Goal: Use online tool/utility: Use online tool/utility

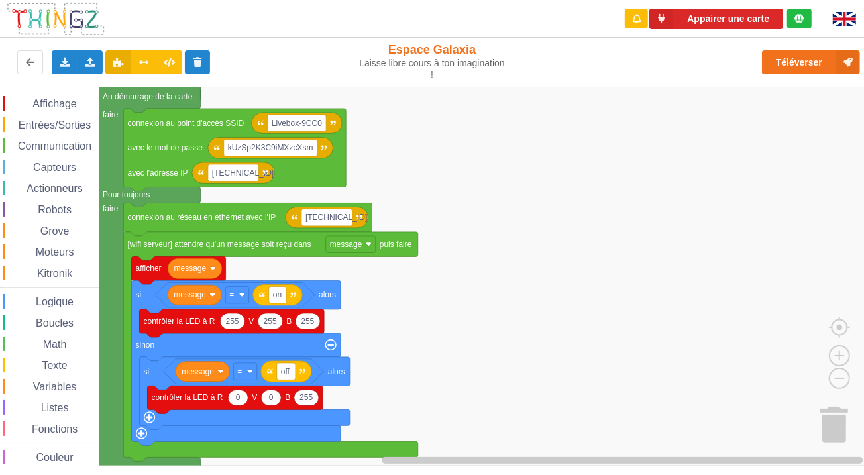
click at [44, 252] on span "Moteurs" at bounding box center [55, 252] width 42 height 11
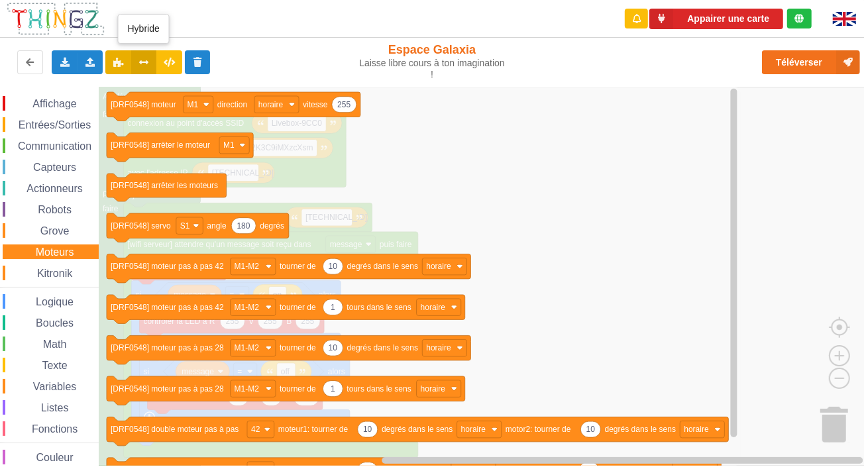
click at [143, 60] on icon at bounding box center [143, 62] width 11 height 8
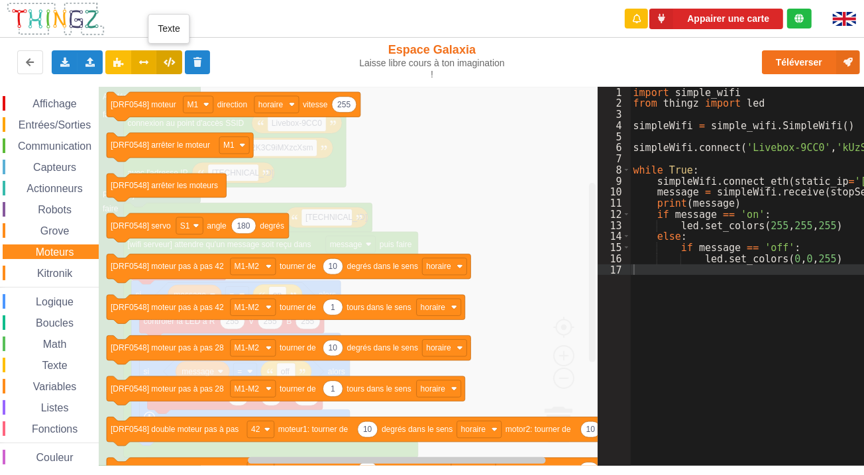
click at [172, 65] on icon at bounding box center [169, 62] width 11 height 8
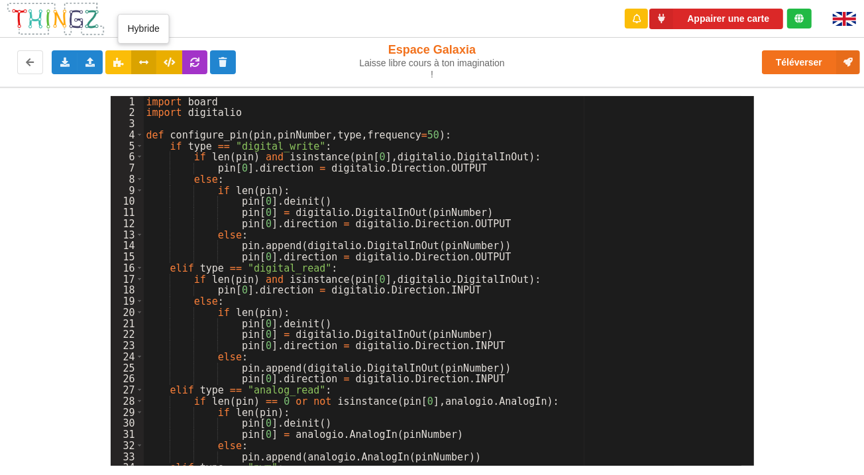
click at [148, 64] on icon at bounding box center [143, 62] width 11 height 8
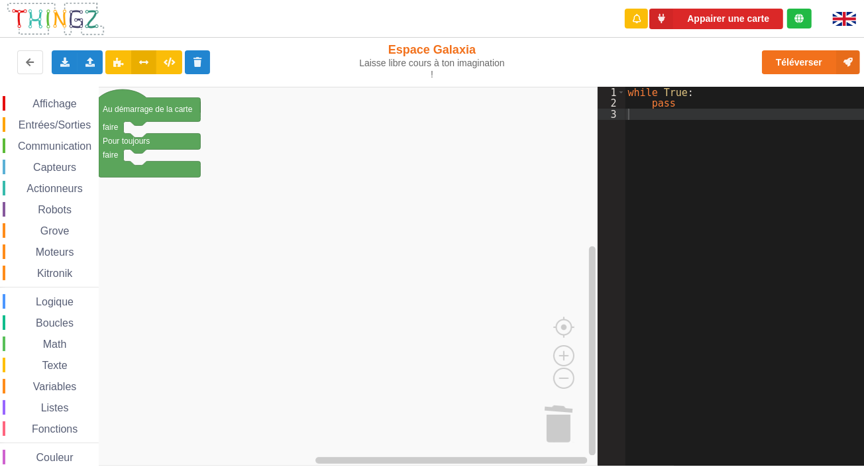
click at [50, 249] on span "Moteurs" at bounding box center [55, 252] width 42 height 11
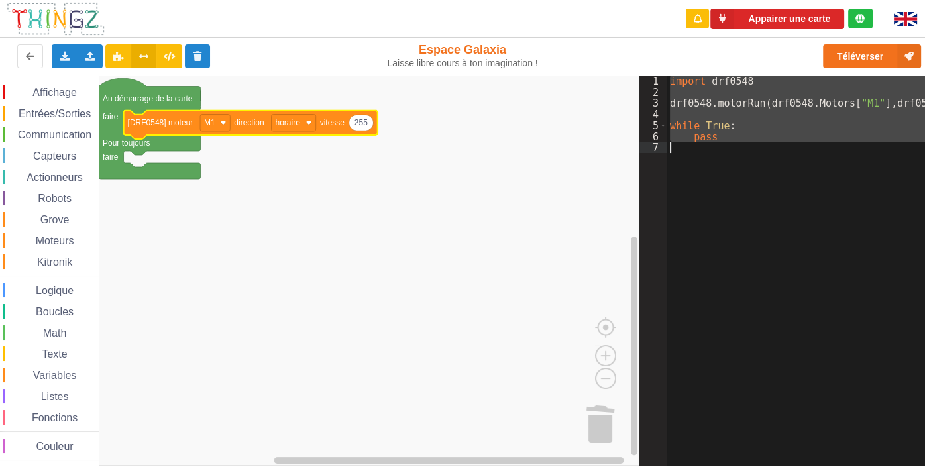
drag, startPoint x: 668, startPoint y: 79, endPoint x: 679, endPoint y: 151, distance: 73.1
click at [679, 151] on div "import drf0548 drf0548 . motorRun ( drf0548 . Motors [ "M1" ] , drf0548 . Dir […" at bounding box center [839, 276] width 345 height 400
click at [164, 58] on button at bounding box center [169, 56] width 26 height 24
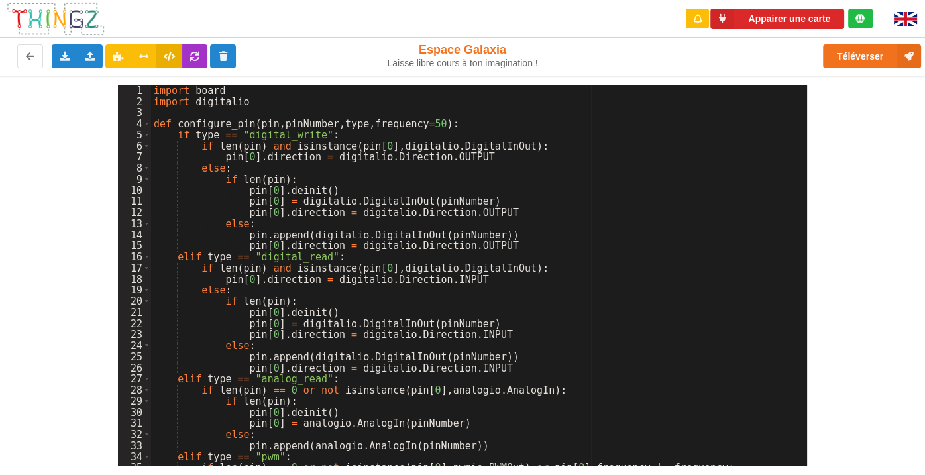
click at [616, 300] on div "import board import digitalio def configure_pin ( pin , pinNumber , type , freq…" at bounding box center [472, 287] width 643 height 404
